Goal: Task Accomplishment & Management: Complete application form

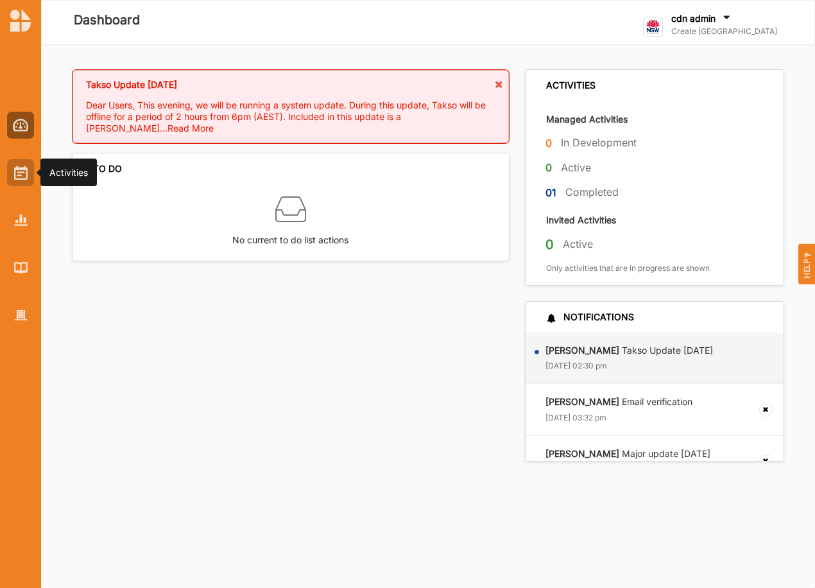
click at [13, 173] on div at bounding box center [20, 172] width 27 height 27
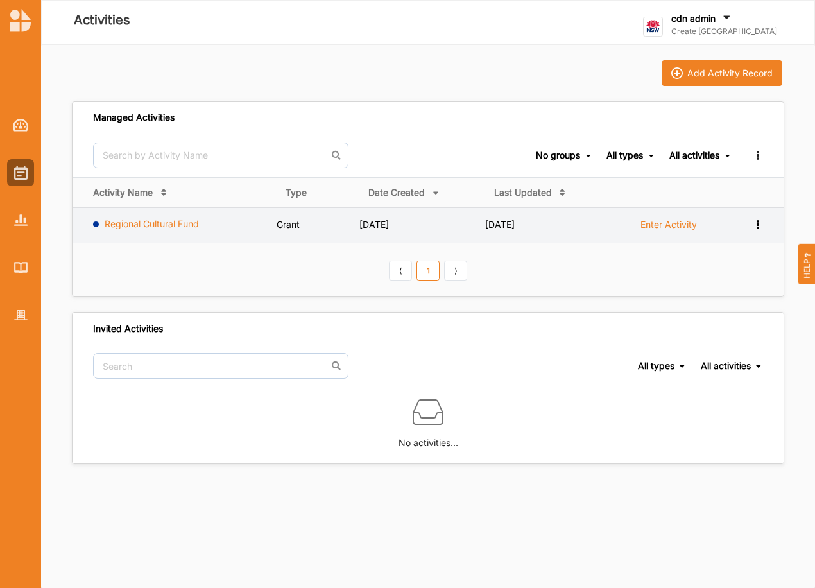
click at [150, 227] on link "Regional Cultural Fund" at bounding box center [152, 223] width 94 height 11
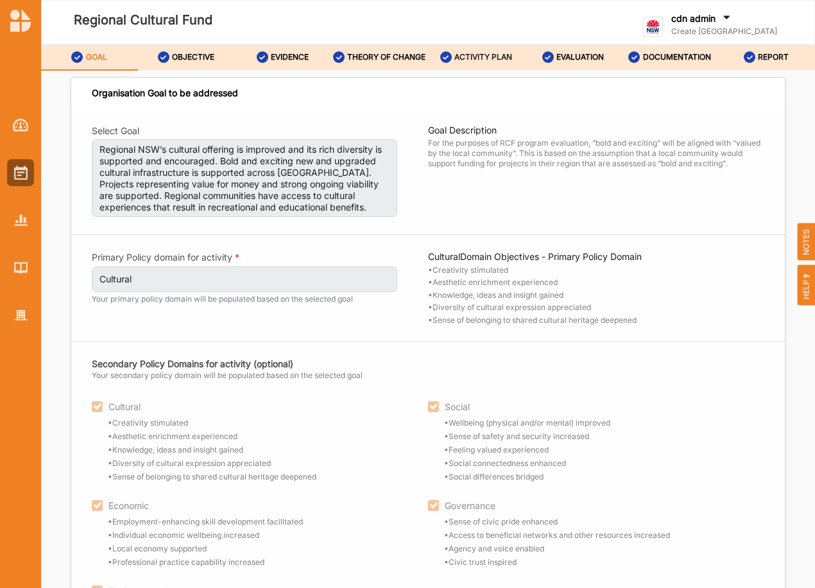
click at [491, 59] on label "ACTIVITY PLAN" at bounding box center [483, 57] width 58 height 10
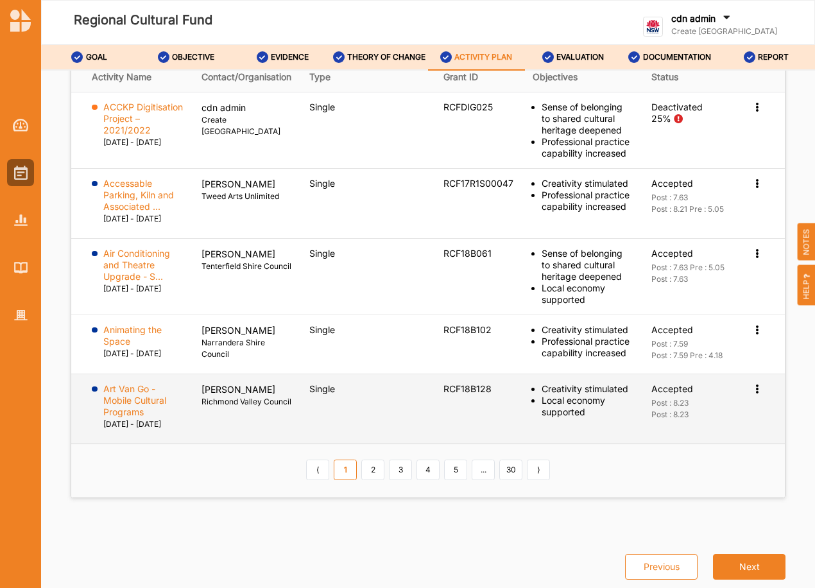
scroll to position [2551, 0]
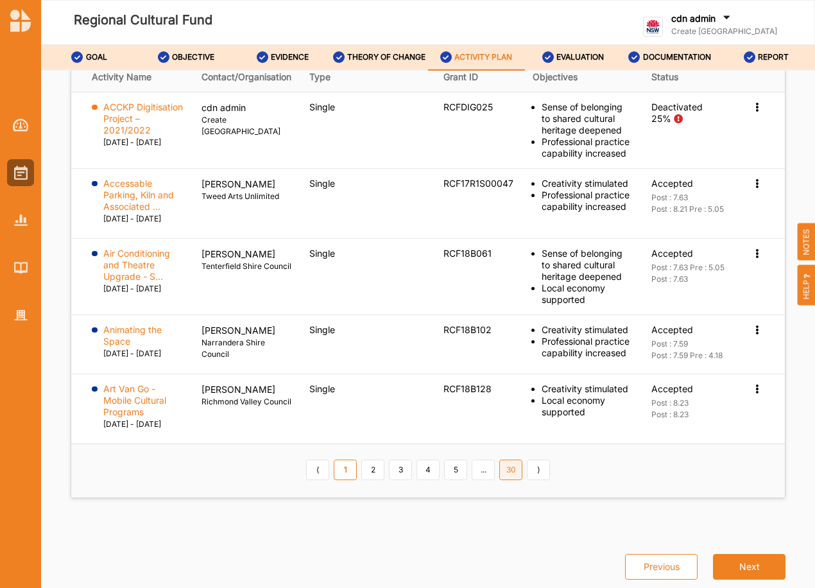
click at [504, 465] on link "30" at bounding box center [510, 470] width 23 height 21
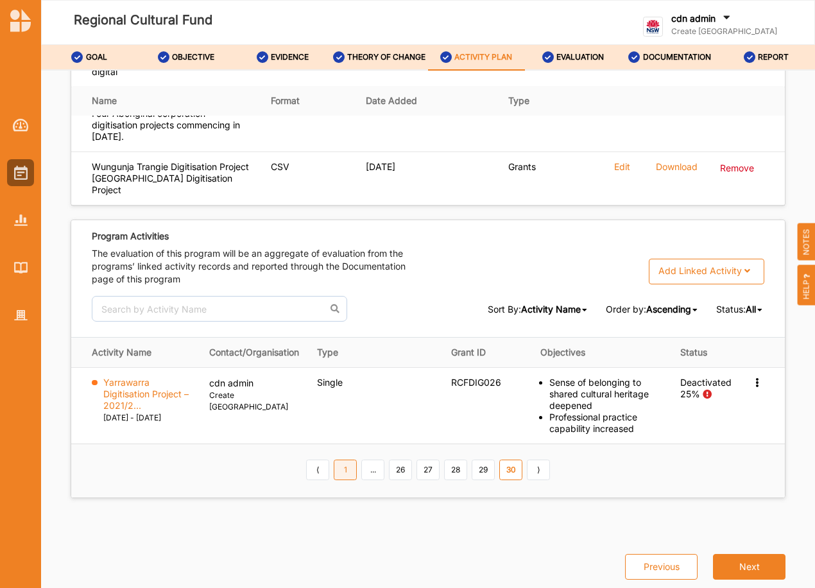
click at [337, 469] on link "1" at bounding box center [345, 470] width 23 height 21
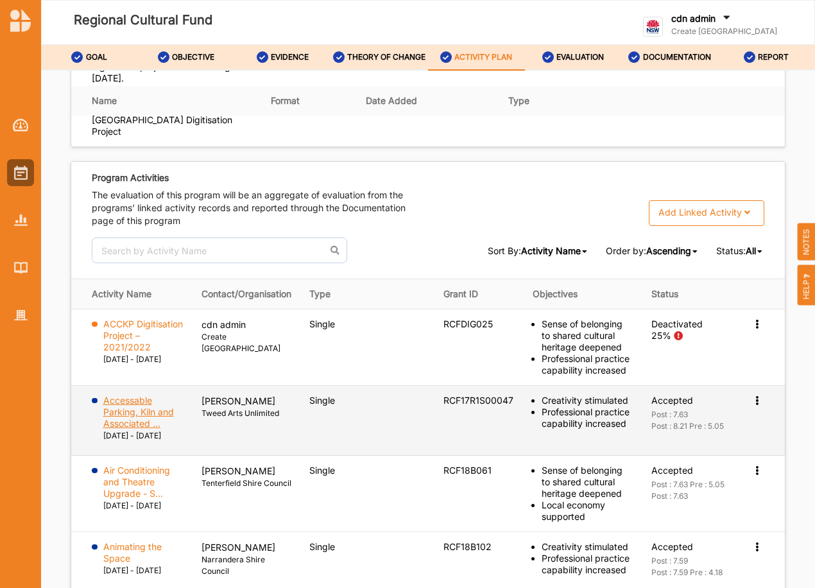
click at [133, 429] on label "Accessable Parking, Kiln and Associated ..." at bounding box center [143, 412] width 81 height 35
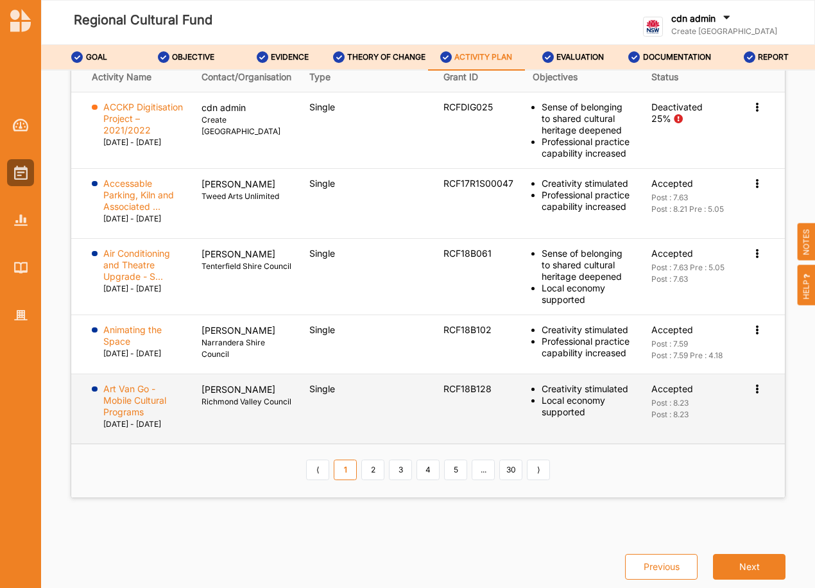
scroll to position [2463, 0]
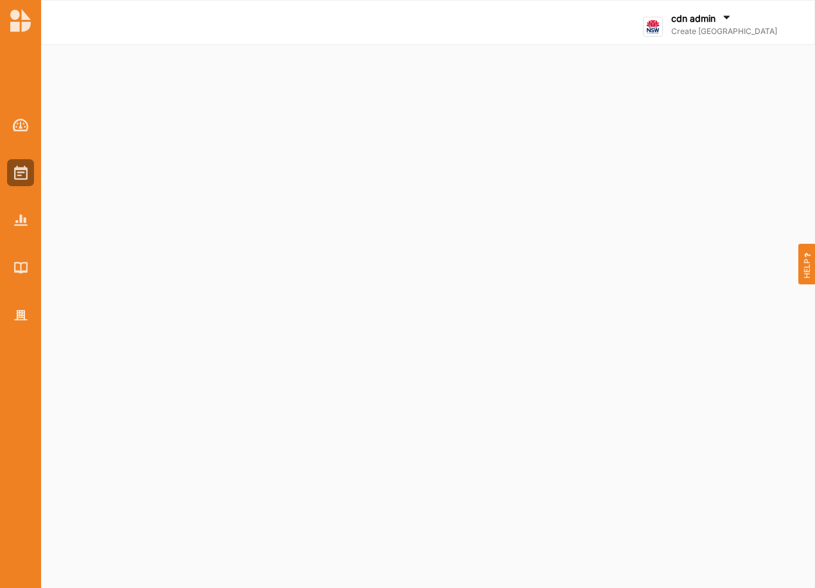
select select "3"
